Goal: Find specific page/section: Find specific page/section

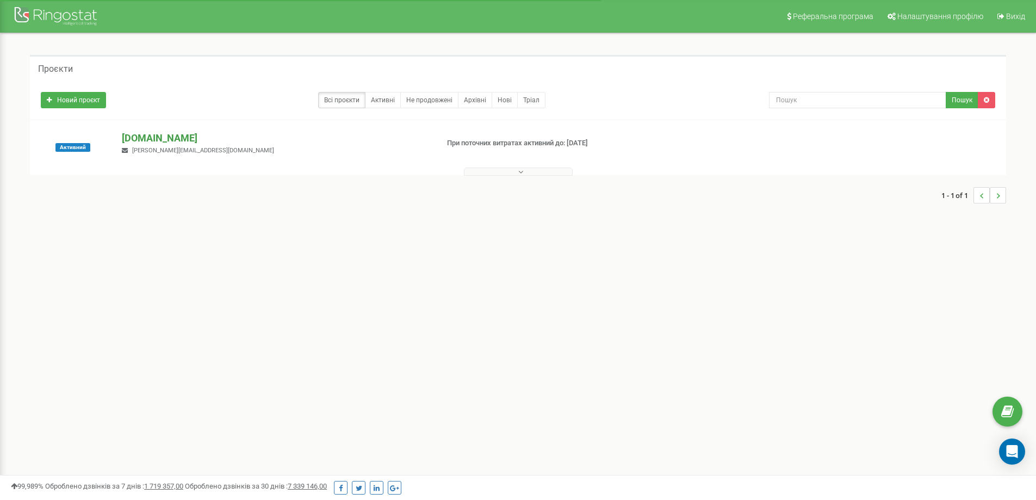
click at [154, 135] on p "[DOMAIN_NAME]" at bounding box center [275, 138] width 307 height 14
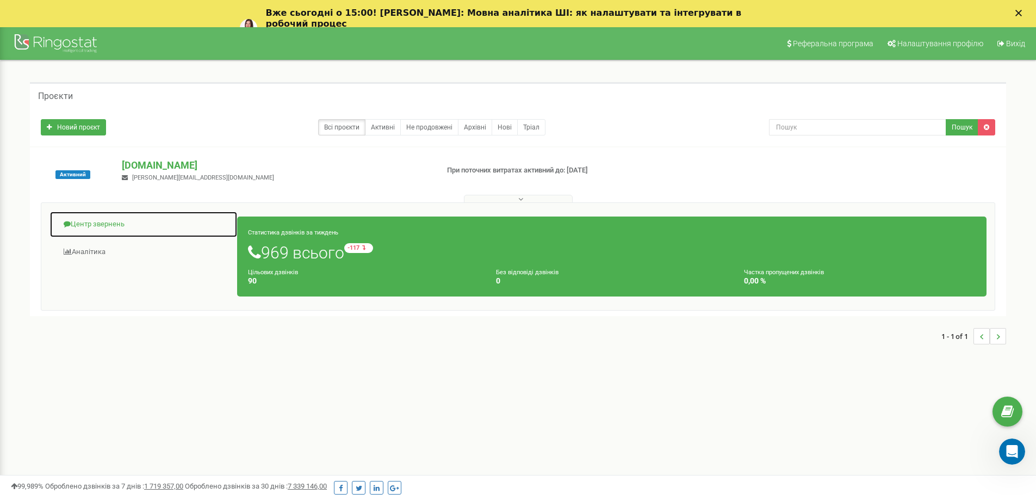
click at [98, 223] on link "Центр звернень" at bounding box center [143, 224] width 188 height 27
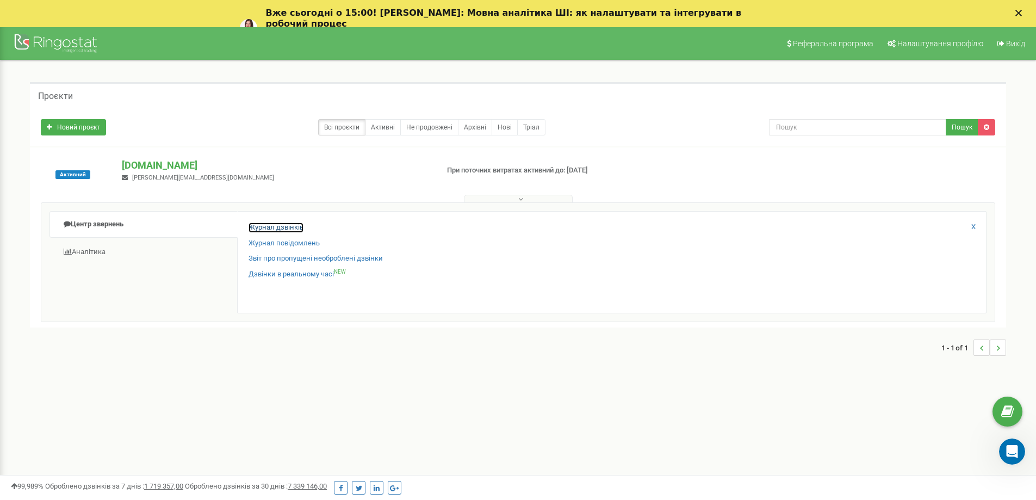
click at [283, 227] on link "Журнал дзвінків" at bounding box center [275, 227] width 55 height 10
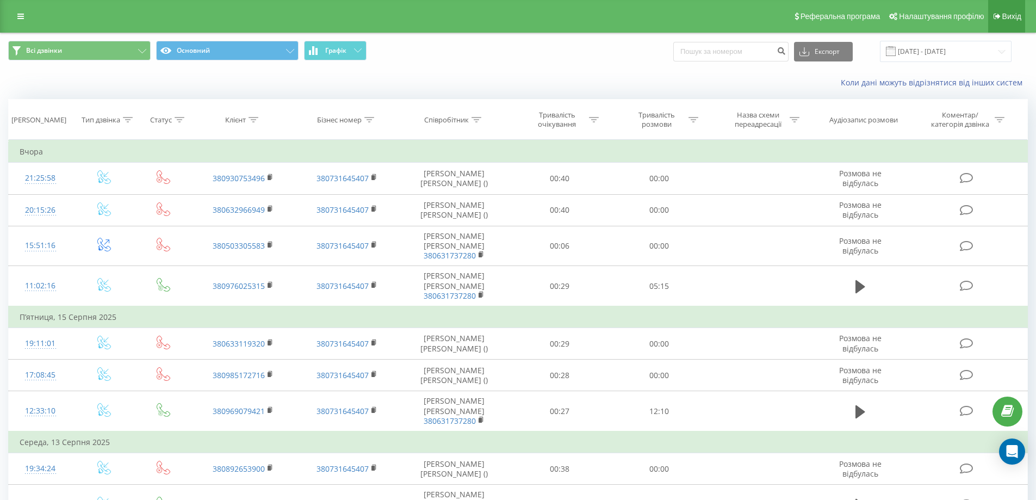
click at [1012, 17] on span "Вихід" at bounding box center [1011, 16] width 19 height 9
